Goal: Task Accomplishment & Management: Manage account settings

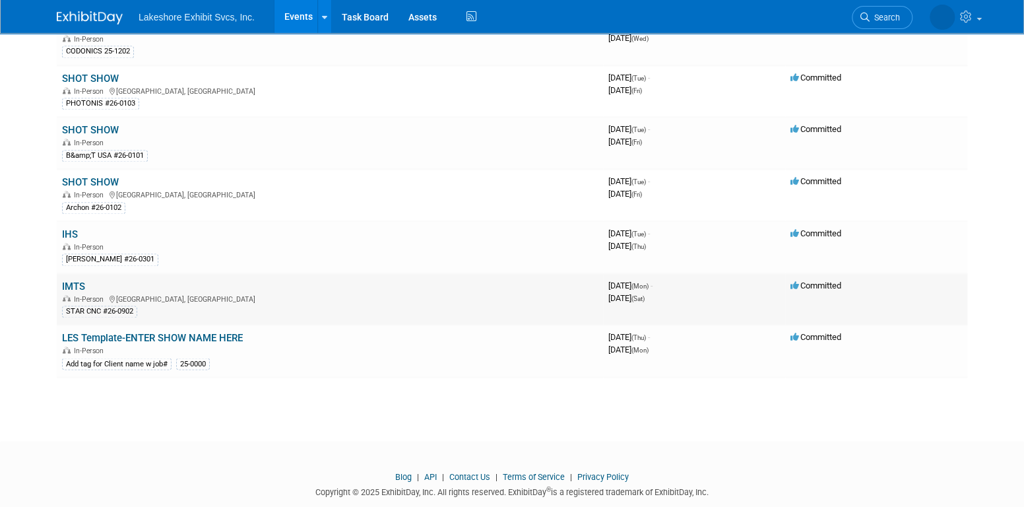
scroll to position [1078, 0]
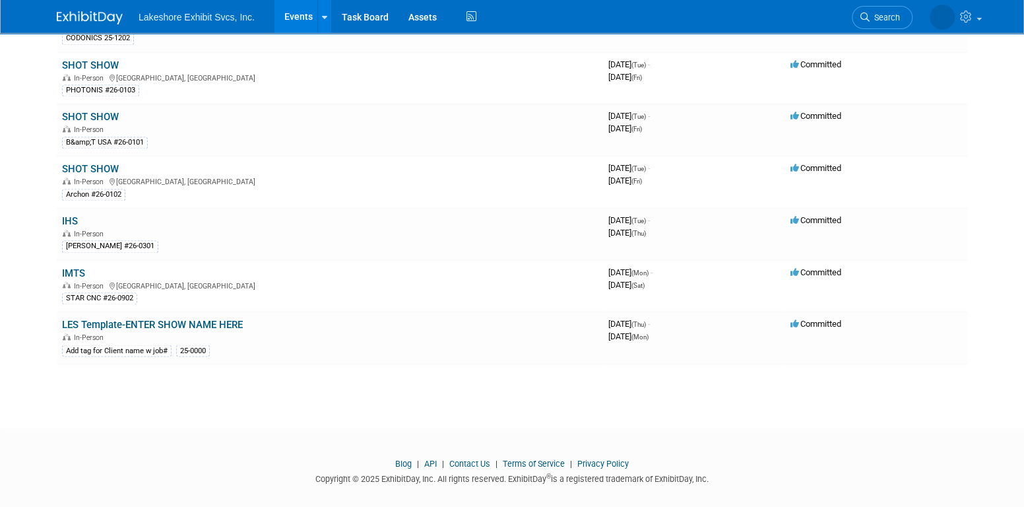
click at [106, 163] on link "SHOT SHOW" at bounding box center [90, 169] width 57 height 12
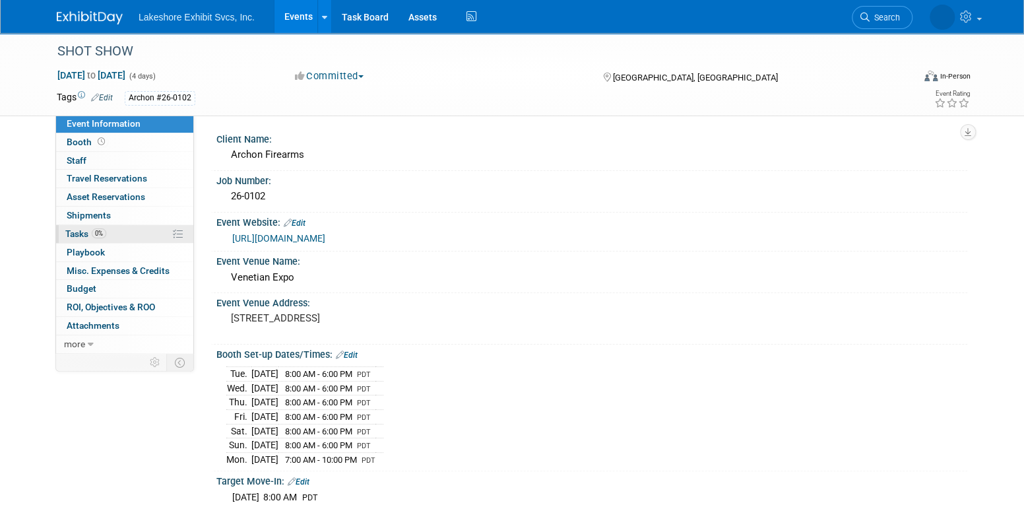
click at [108, 234] on link "0% Tasks 0%" at bounding box center [124, 234] width 137 height 18
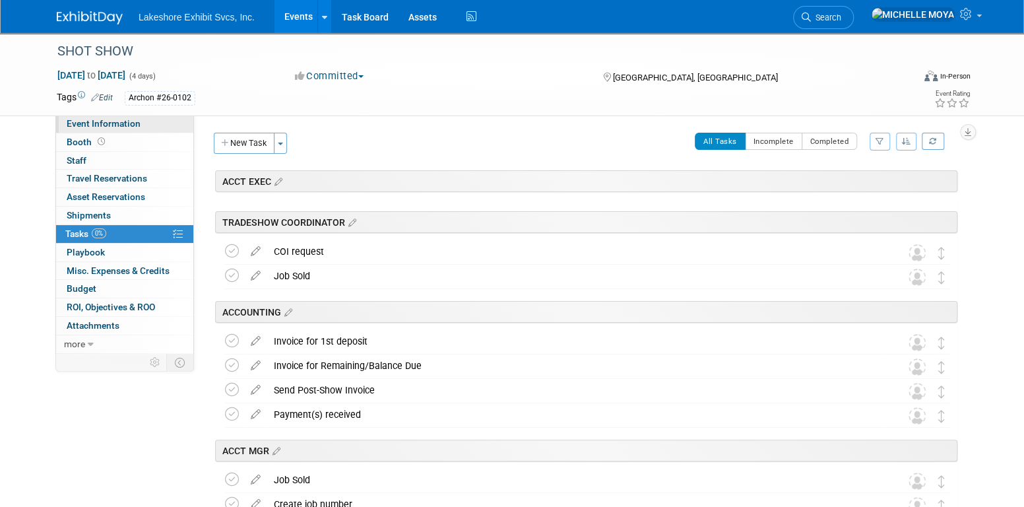
click at [124, 116] on link "Event Information" at bounding box center [124, 124] width 137 height 18
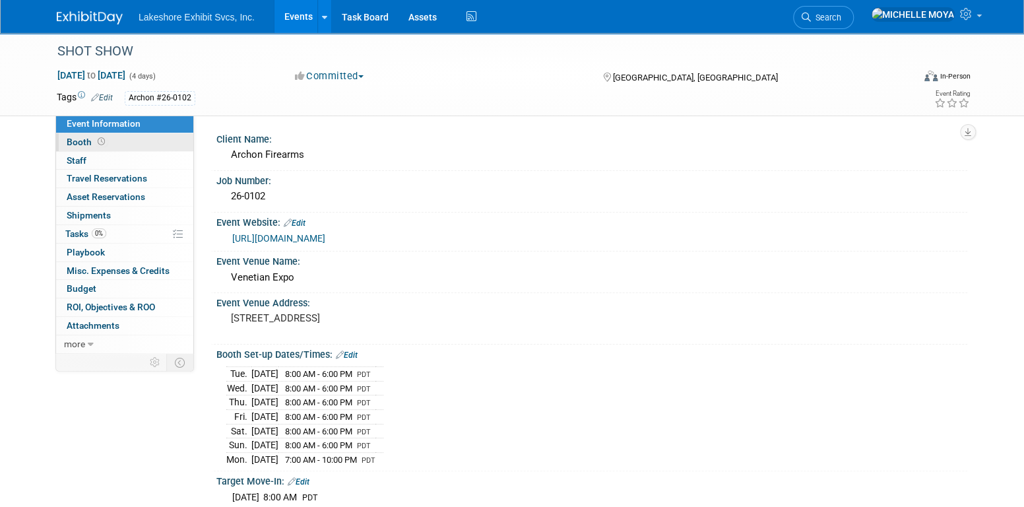
click at [132, 140] on link "Booth" at bounding box center [124, 142] width 137 height 18
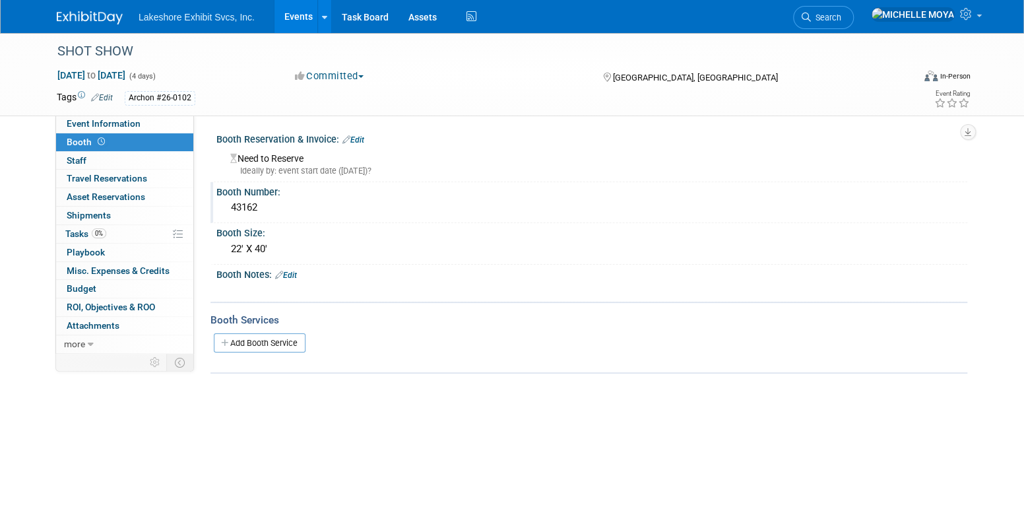
click at [272, 210] on div "43162" at bounding box center [591, 207] width 731 height 20
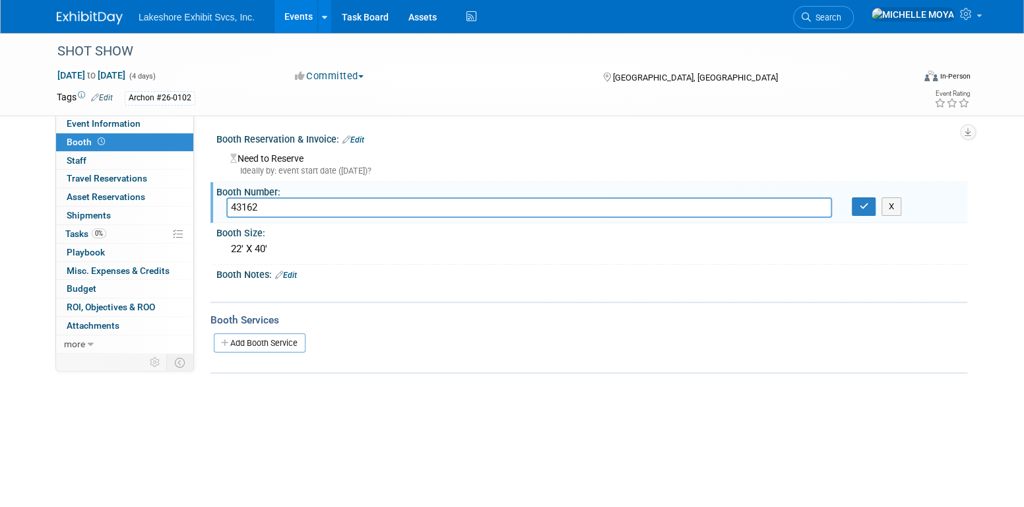
drag, startPoint x: 271, startPoint y: 209, endPoint x: 198, endPoint y: 179, distance: 78.7
click at [202, 193] on div "Client Name: Archon Firearms Job Number: 26-0102 Edit" at bounding box center [580, 233] width 773 height 237
type input "72349 new booth #"
click at [867, 203] on icon "button" at bounding box center [863, 206] width 9 height 9
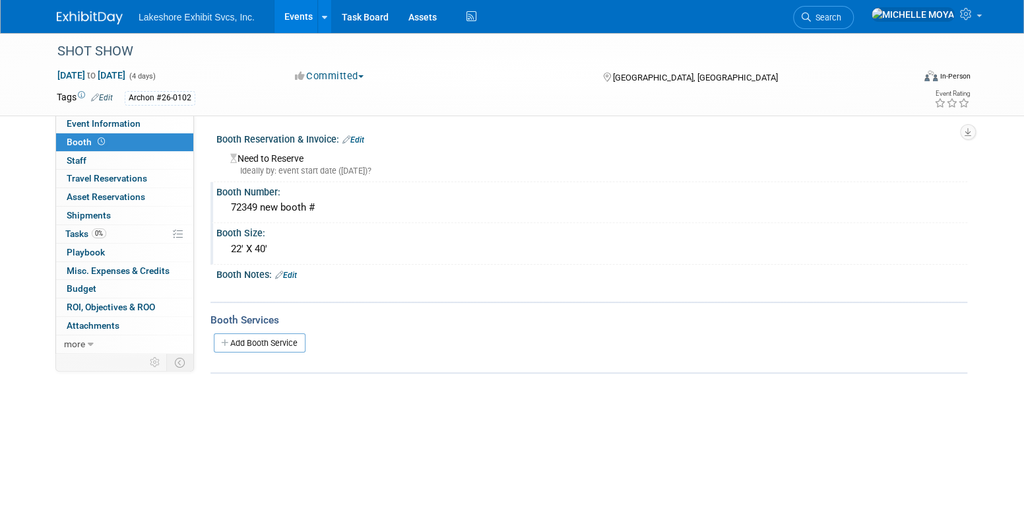
click at [275, 252] on div "22' X 40'" at bounding box center [591, 249] width 731 height 20
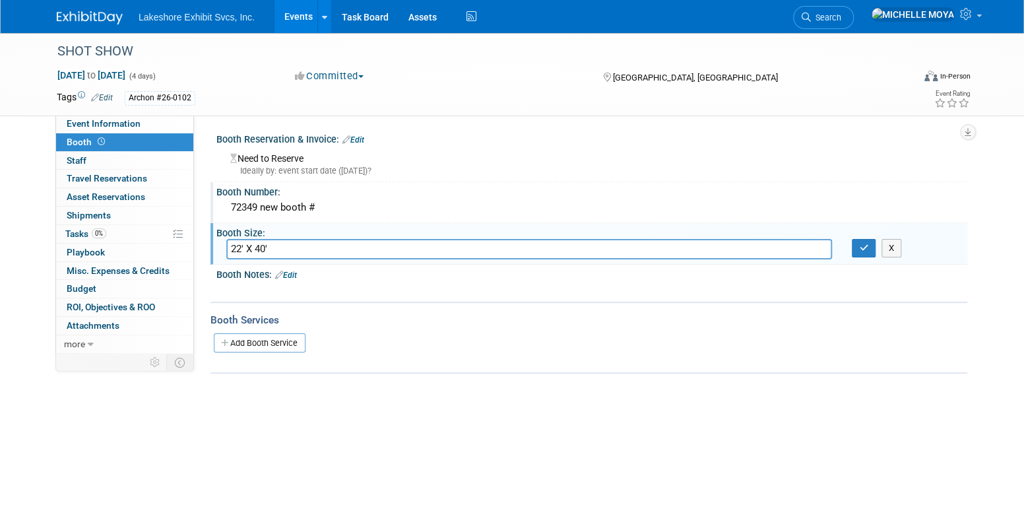
drag, startPoint x: 259, startPoint y: 244, endPoint x: 224, endPoint y: 236, distance: 36.6
click at [221, 241] on div "22' X 40'" at bounding box center [528, 249] width 625 height 20
type input "50' x 30' new size PENINSULA"
click at [866, 243] on icon "button" at bounding box center [863, 247] width 9 height 9
